Goal: Transaction & Acquisition: Obtain resource

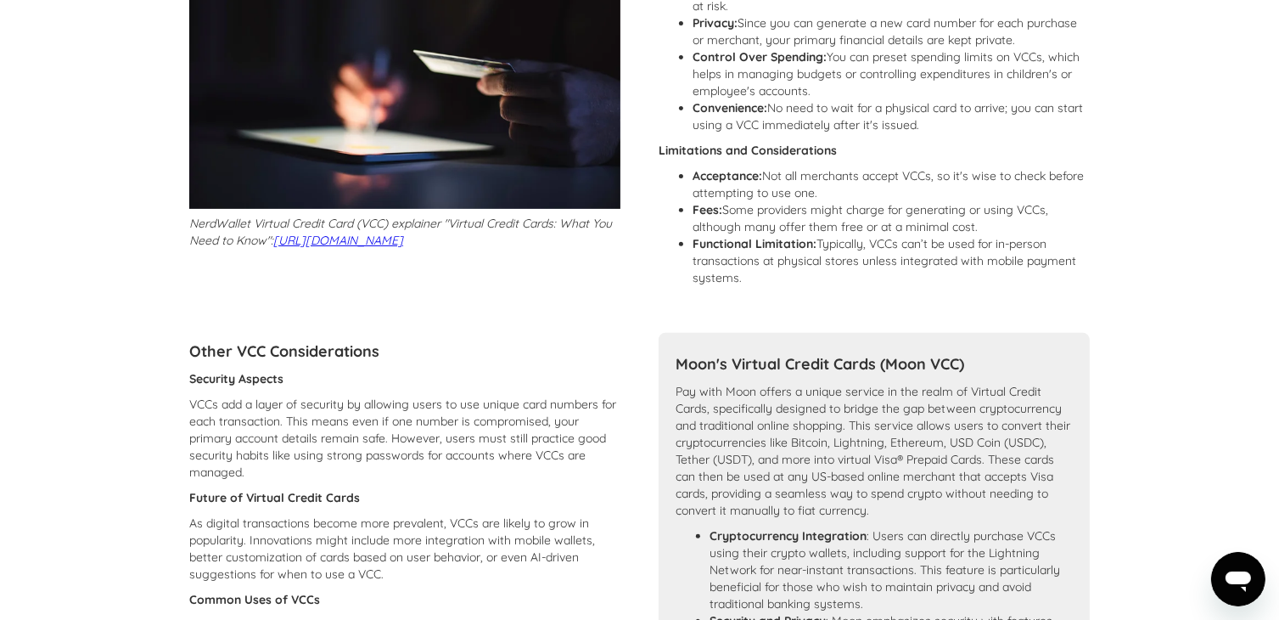
scroll to position [594, 0]
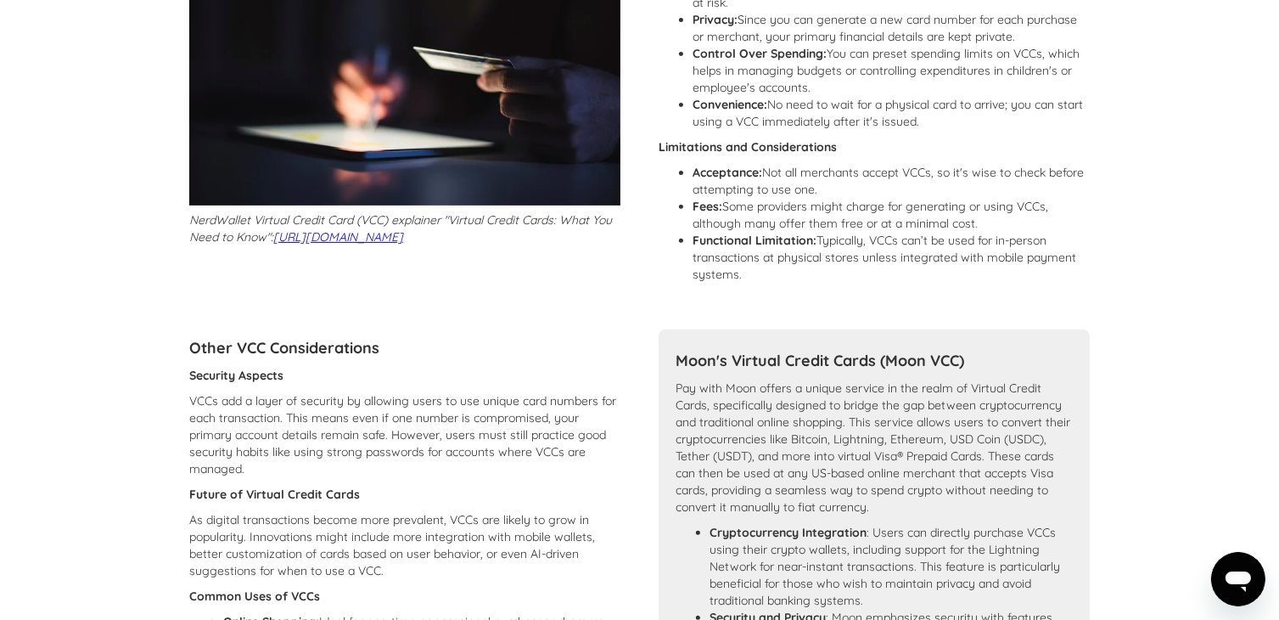
click at [16, 176] on section "Learn More: Virtual Credit Cards (VCC) Overview of Virtual Credit Cards What is…" at bounding box center [639, 446] width 1279 height 1911
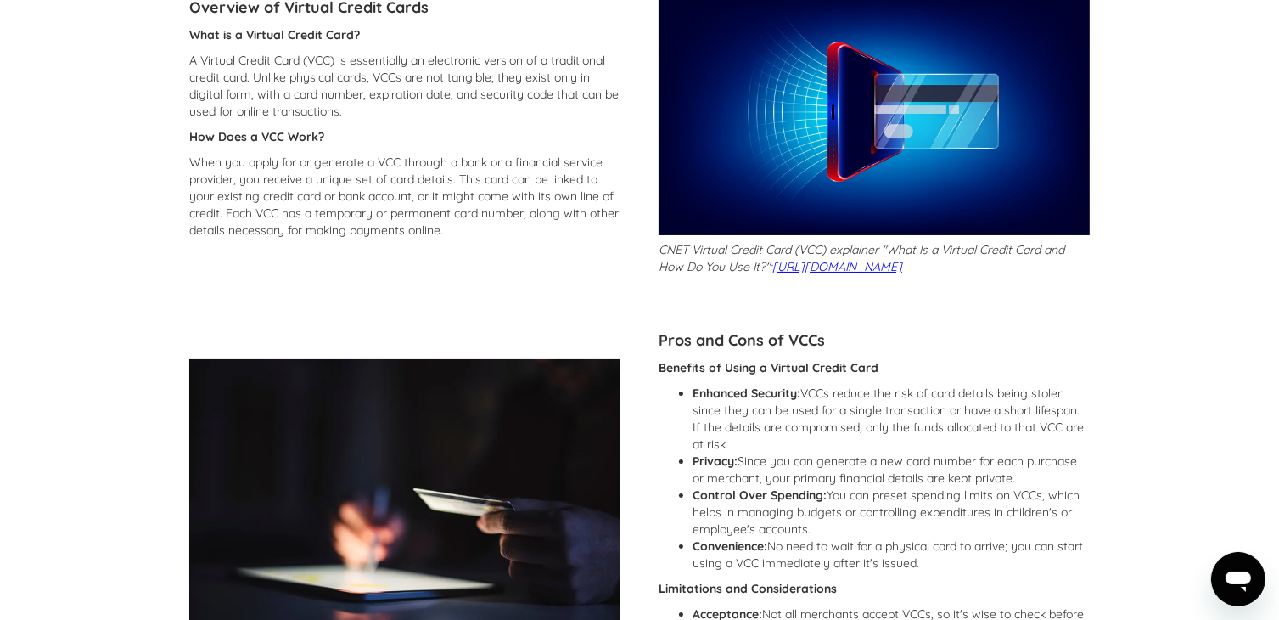
scroll to position [0, 0]
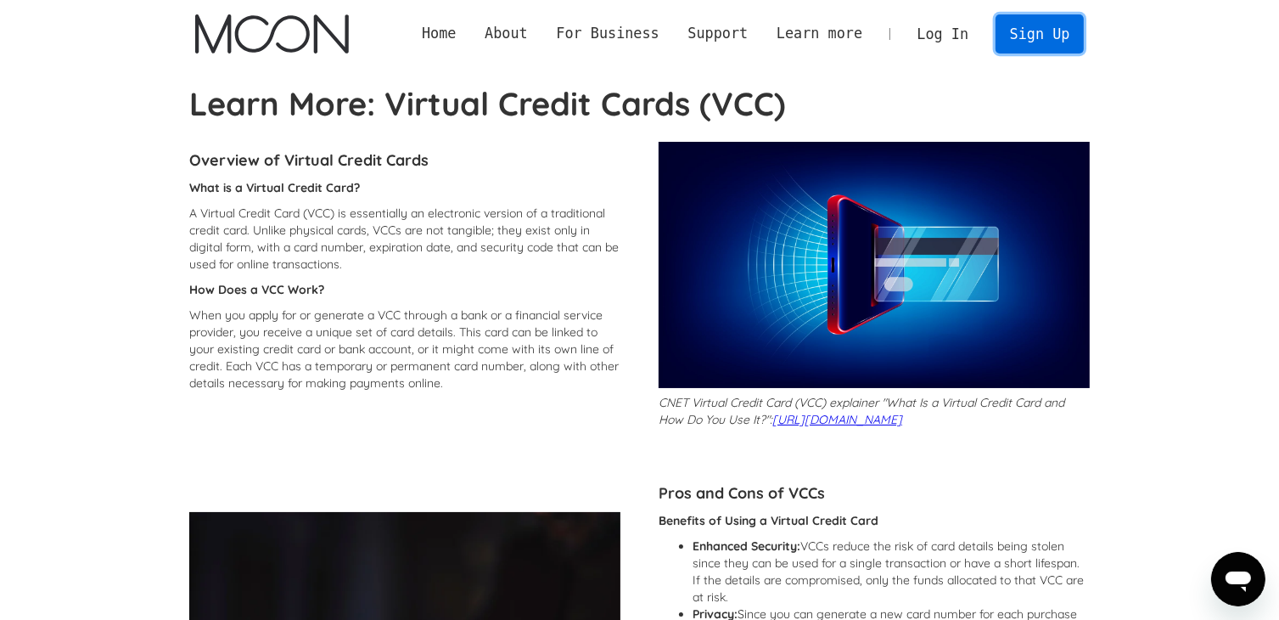
click at [1037, 34] on link "Sign Up" at bounding box center [1039, 33] width 88 height 38
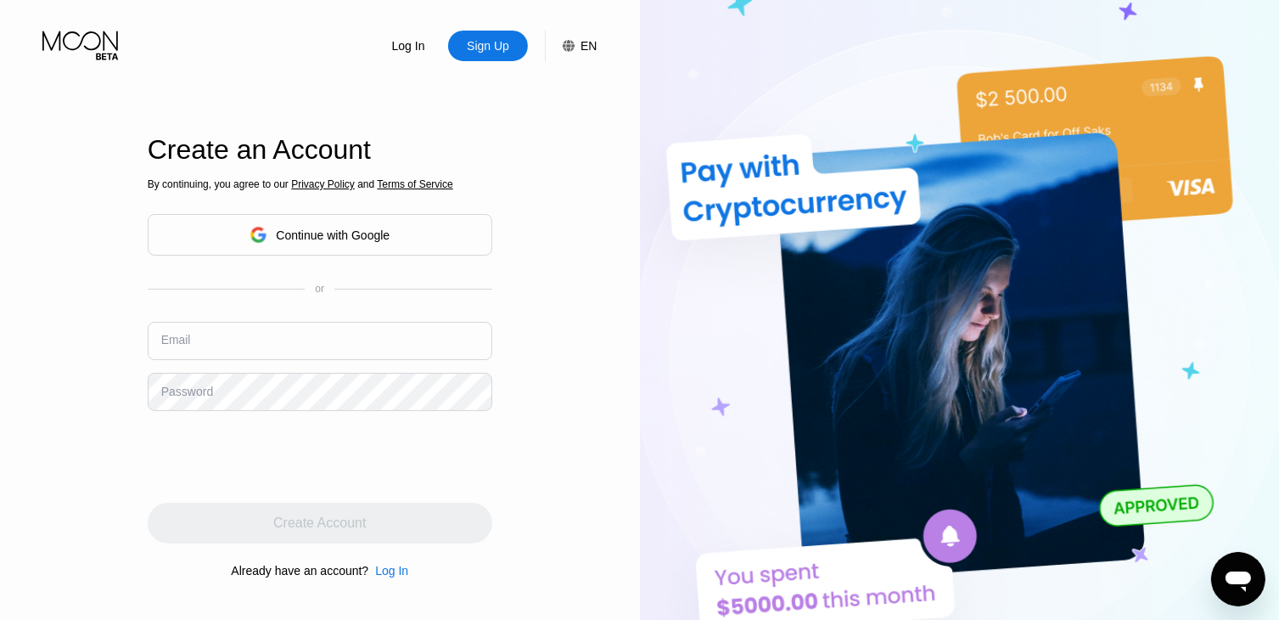
click at [200, 339] on input "text" at bounding box center [320, 341] width 345 height 38
type input "ST"
click at [193, 350] on input "ST" at bounding box center [320, 341] width 345 height 38
drag, startPoint x: 164, startPoint y: 346, endPoint x: 154, endPoint y: 344, distance: 9.7
click at [154, 344] on input "ST" at bounding box center [320, 341] width 345 height 38
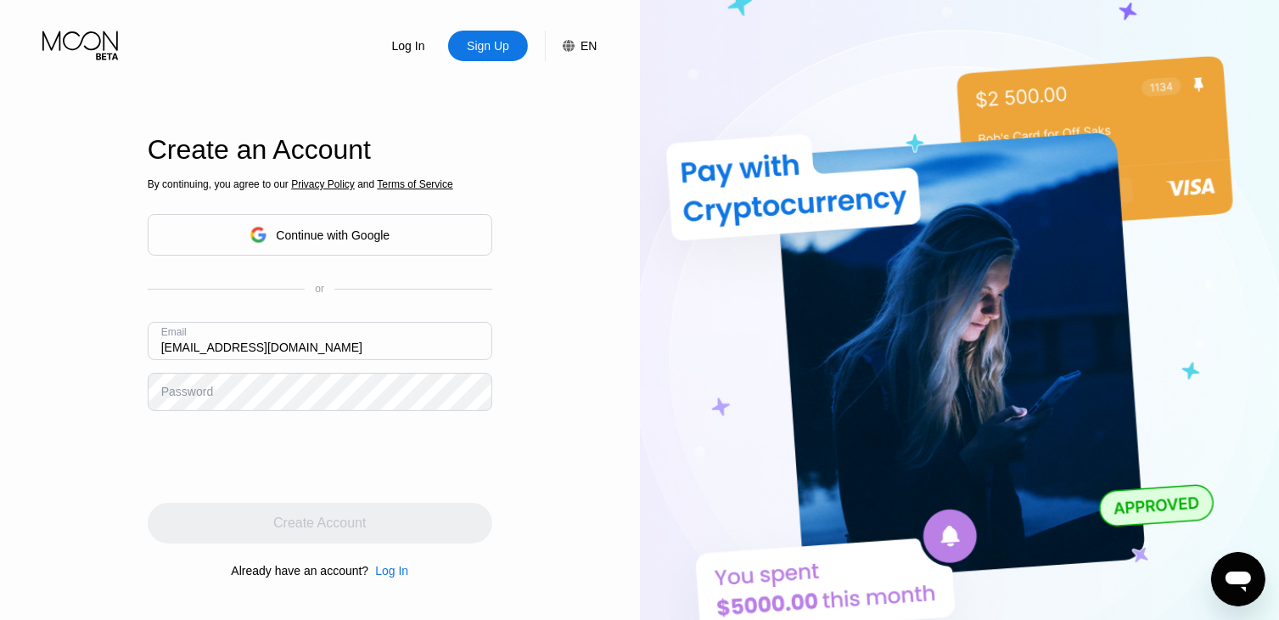
type input "[EMAIL_ADDRESS][DOMAIN_NAME]"
click at [289, 232] on div "Continue with Google" at bounding box center [333, 235] width 114 height 14
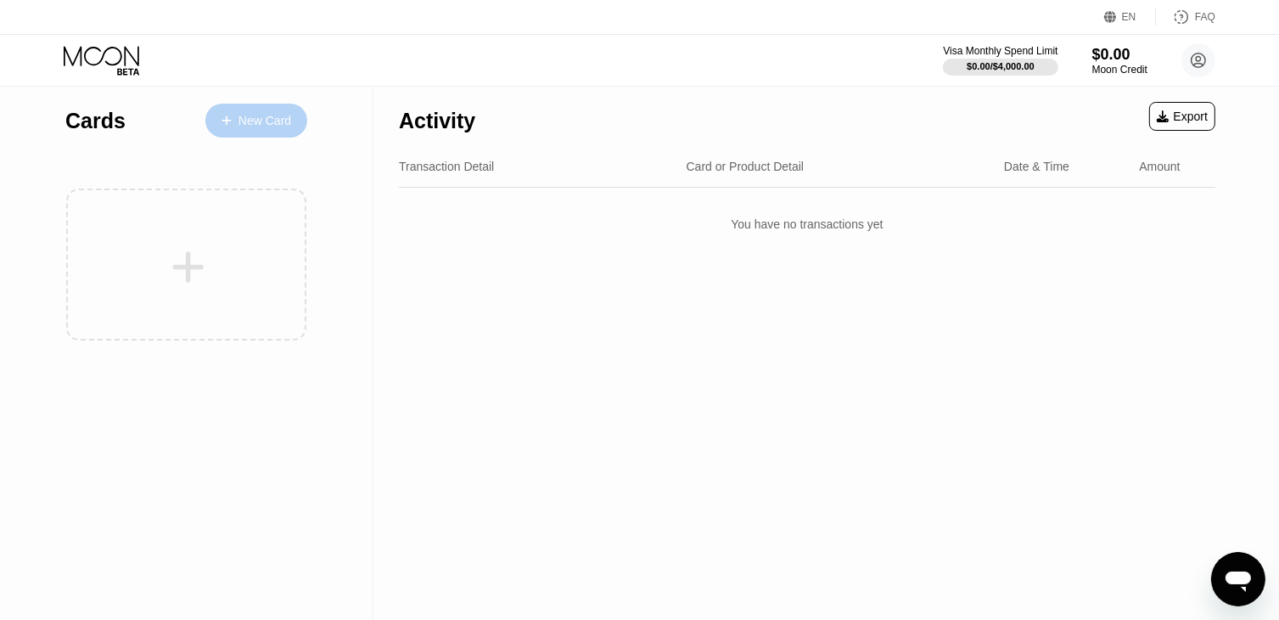
click at [250, 122] on div "New Card" at bounding box center [264, 121] width 53 height 14
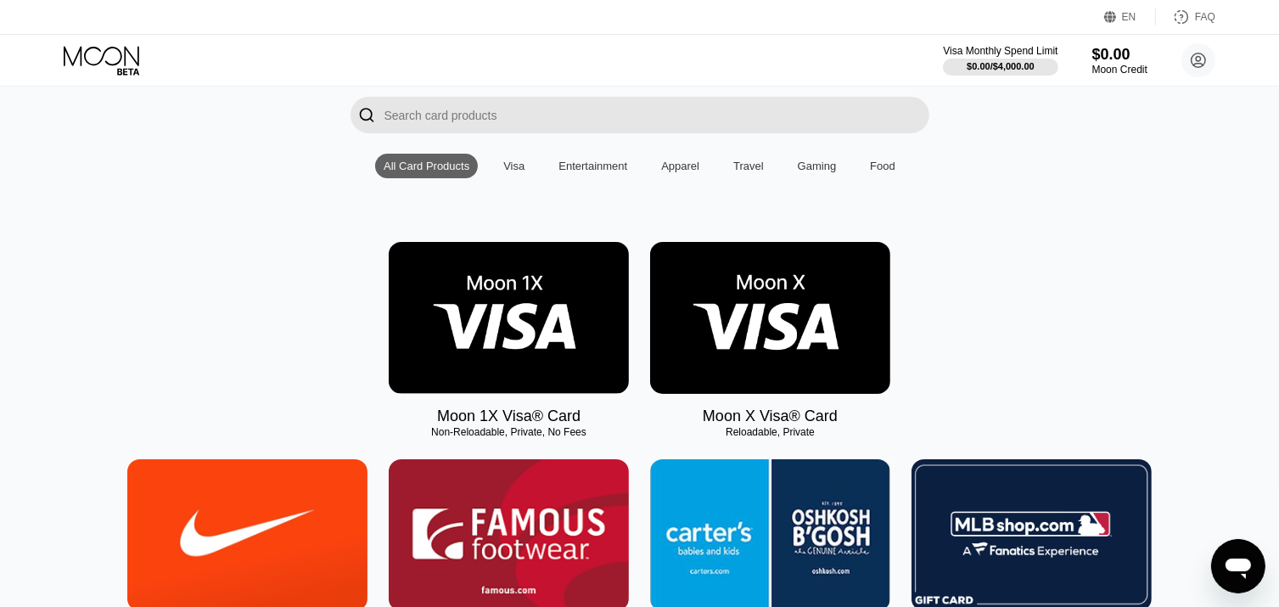
scroll to position [85, 0]
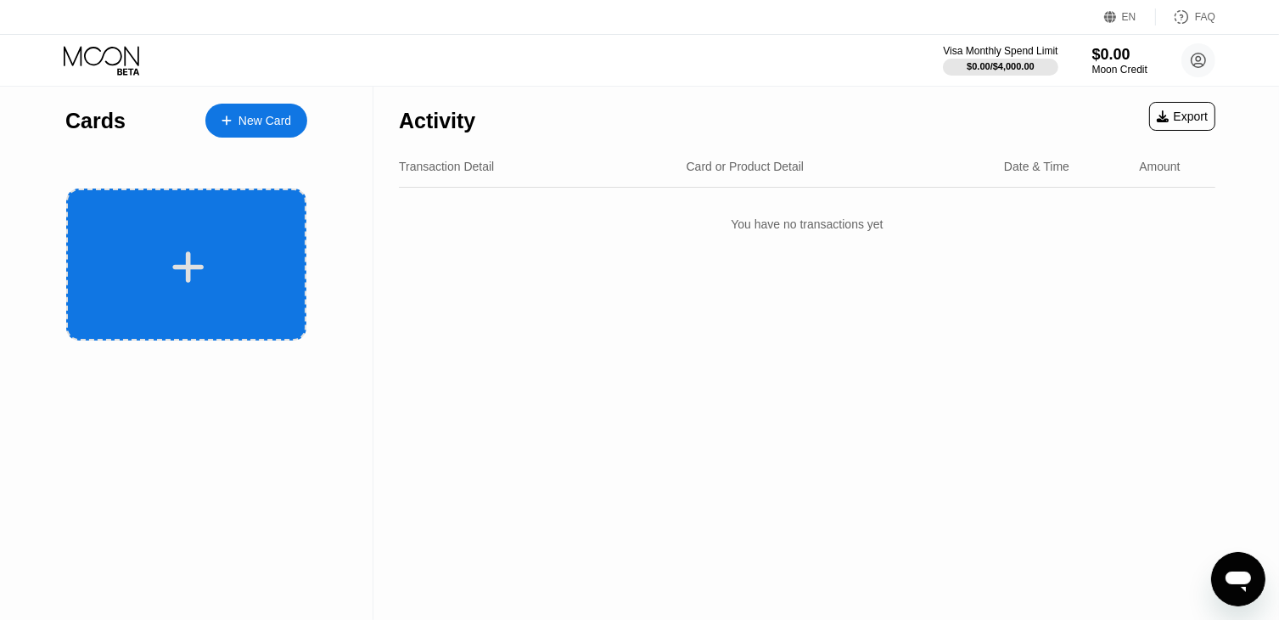
click at [205, 245] on div at bounding box center [186, 264] width 240 height 152
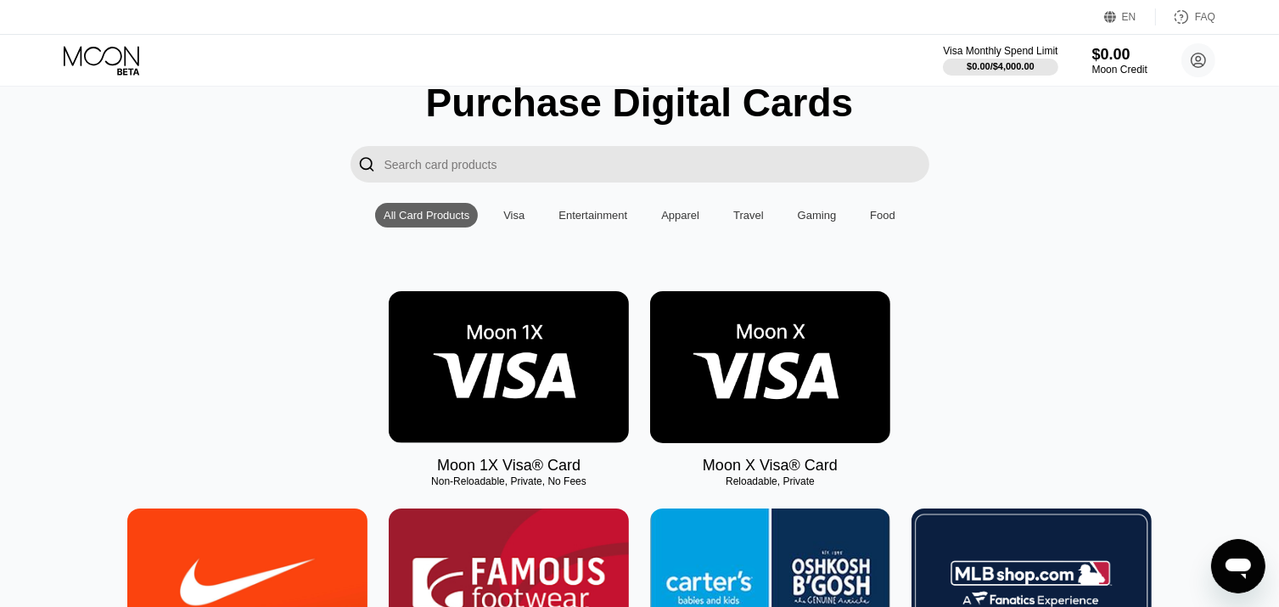
scroll to position [85, 0]
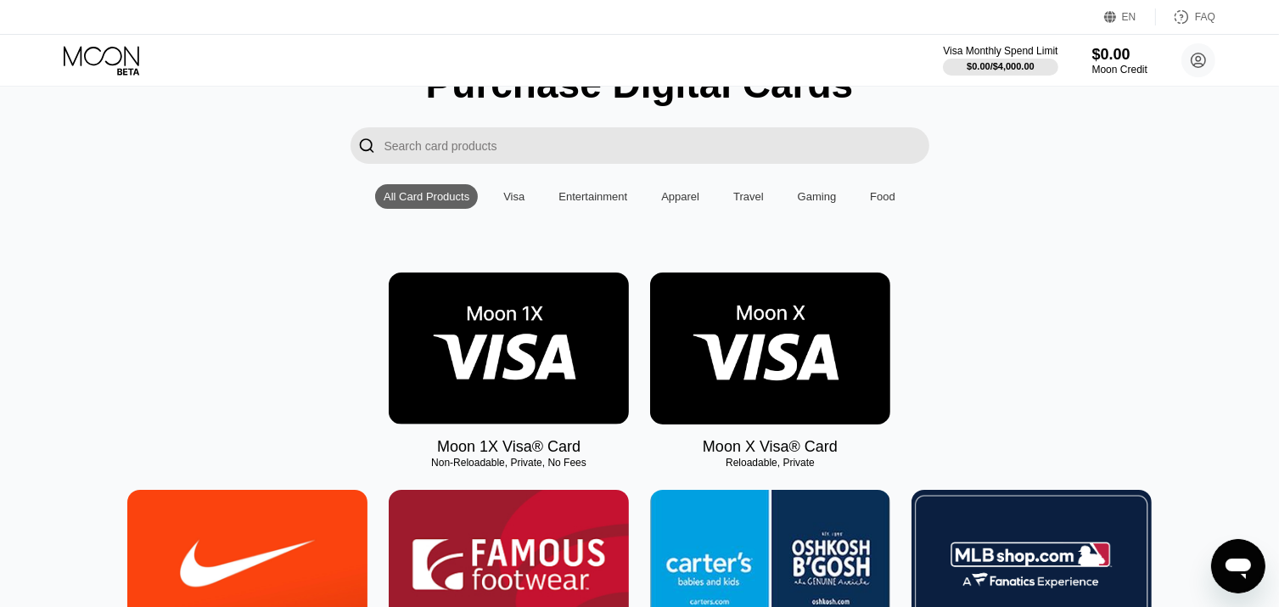
click at [764, 382] on img at bounding box center [770, 348] width 240 height 152
